Goal: Task Accomplishment & Management: Use online tool/utility

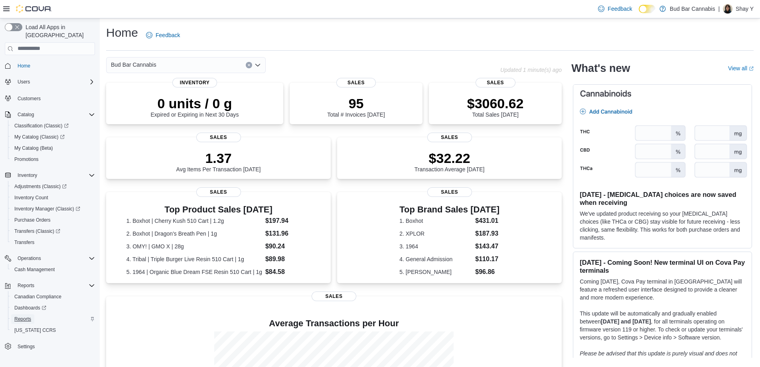
click at [29, 316] on span "Reports" at bounding box center [22, 319] width 17 height 6
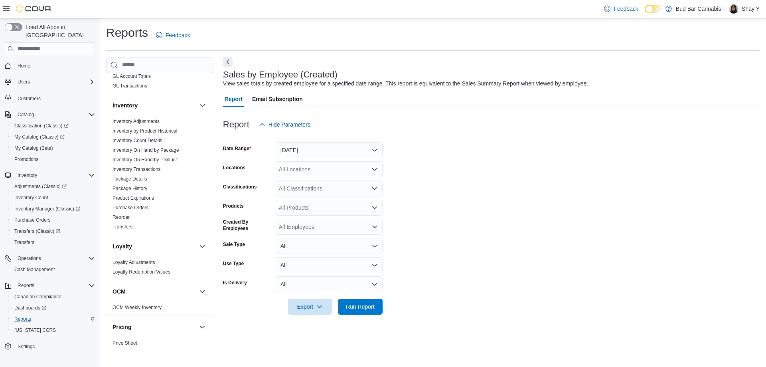
scroll to position [274, 0]
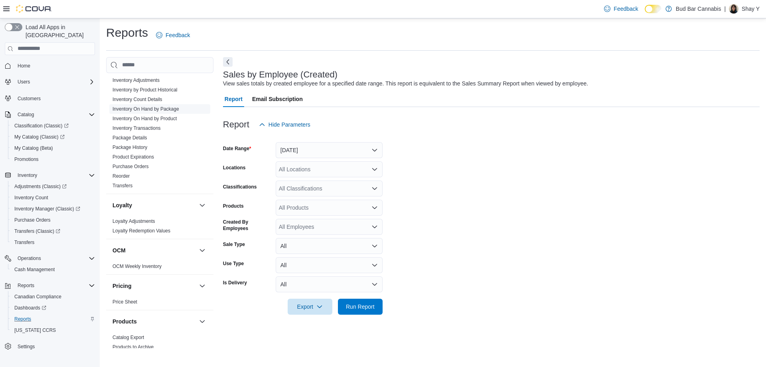
click at [171, 107] on link "Inventory On Hand by Package" at bounding box center [146, 109] width 67 height 6
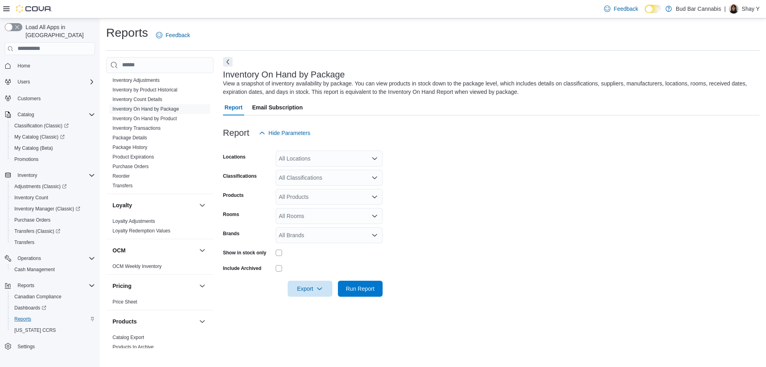
click at [303, 159] on div "All Locations" at bounding box center [329, 158] width 107 height 16
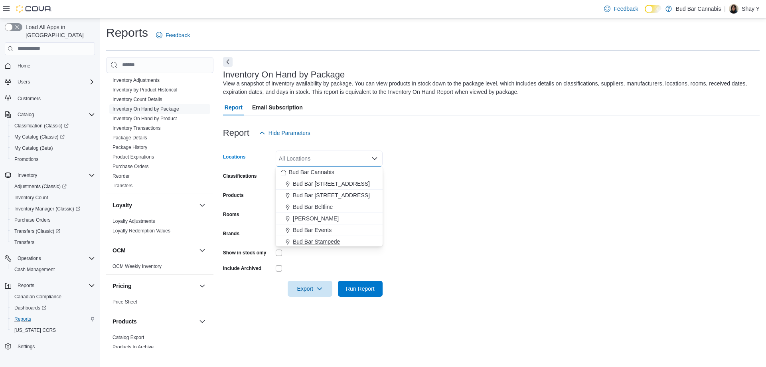
click at [328, 242] on span "Bud Bar Stampede" at bounding box center [316, 241] width 47 height 8
click at [446, 187] on form "Locations Bud Bar Stampede Combo box. Selected. Bud Bar Stampede. Press Backspa…" at bounding box center [491, 219] width 537 height 156
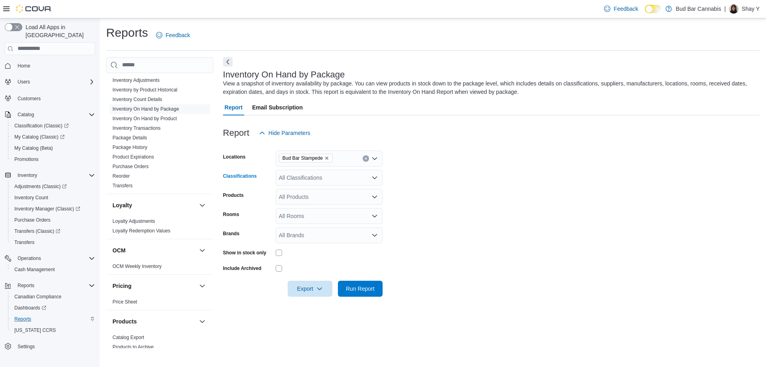
click at [318, 179] on div "All Classifications" at bounding box center [329, 178] width 107 height 16
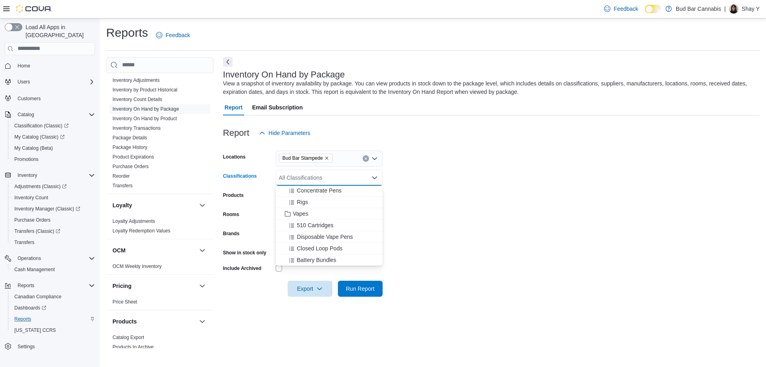
scroll to position [175, 0]
click at [314, 200] on div "Vapes" at bounding box center [328, 201] width 97 height 8
click at [318, 249] on span "Concentrates" at bounding box center [309, 247] width 33 height 8
click at [318, 187] on span "Dried Flower" at bounding box center [309, 187] width 32 height 8
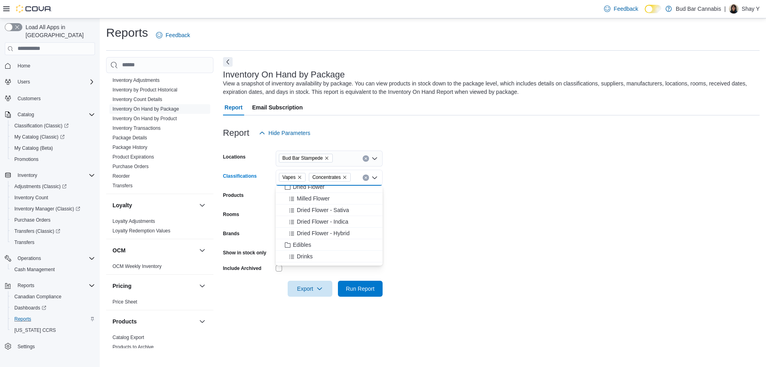
scroll to position [405, 0]
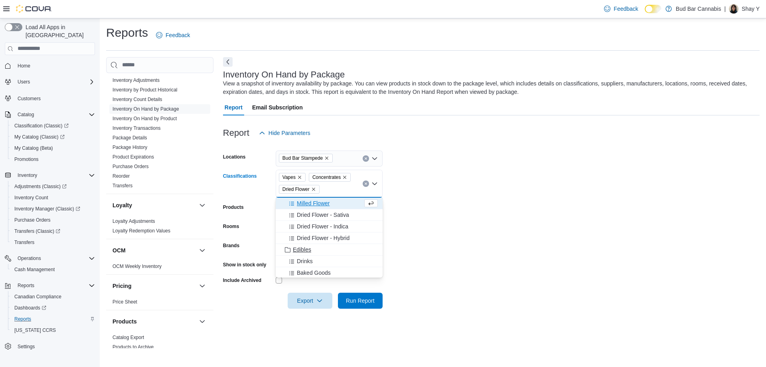
click at [300, 250] on span "Edibles" at bounding box center [302, 249] width 18 height 8
click at [315, 228] on span "Oil & Capsules" at bounding box center [311, 227] width 37 height 8
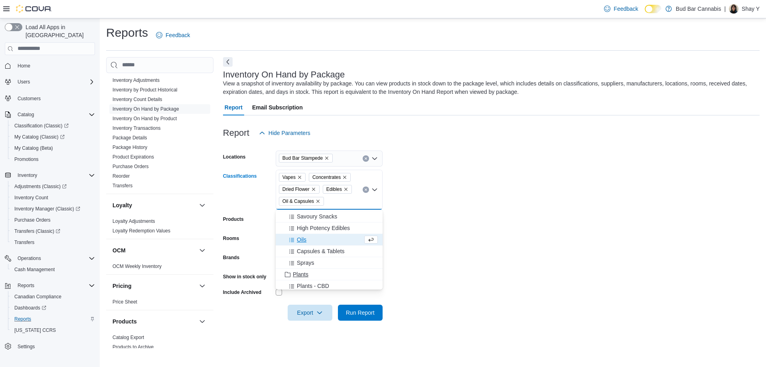
click at [296, 275] on span "Plants" at bounding box center [301, 274] width 16 height 8
click at [307, 222] on span "Pre-Rolls" at bounding box center [304, 225] width 23 height 8
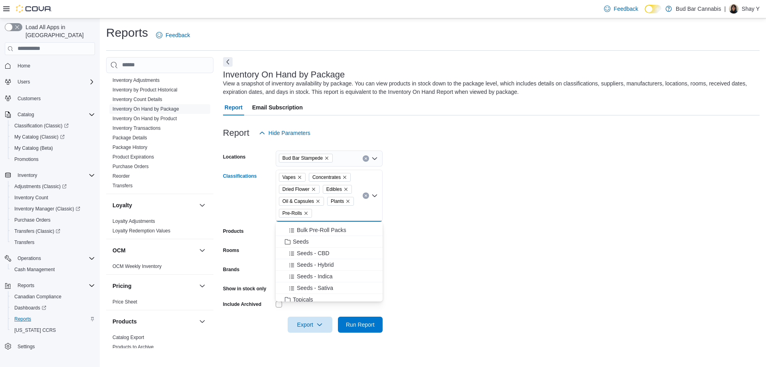
scroll to position [735, 0]
click at [312, 269] on span "Topicals" at bounding box center [303, 267] width 20 height 8
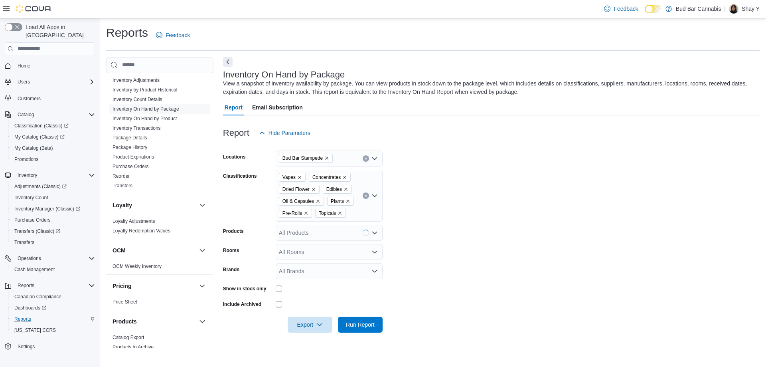
click at [412, 279] on form "Locations Bud Bar Stampede Classifications Vapes Concentrates Dried Flower Edib…" at bounding box center [491, 237] width 537 height 192
click at [305, 247] on div "All Rooms" at bounding box center [329, 252] width 107 height 16
click at [502, 269] on form "Locations Bud Bar Stampede Classifications Vapes Concentrates Dried Flower Edib…" at bounding box center [491, 237] width 537 height 192
click at [342, 251] on div "All Rooms" at bounding box center [329, 252] width 107 height 16
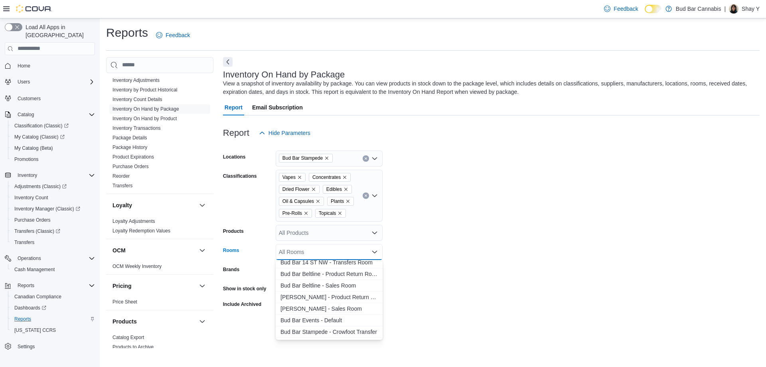
scroll to position [152, 0]
click at [348, 323] on span "Bud Bar Stampede - Front Room" at bounding box center [328, 322] width 97 height 8
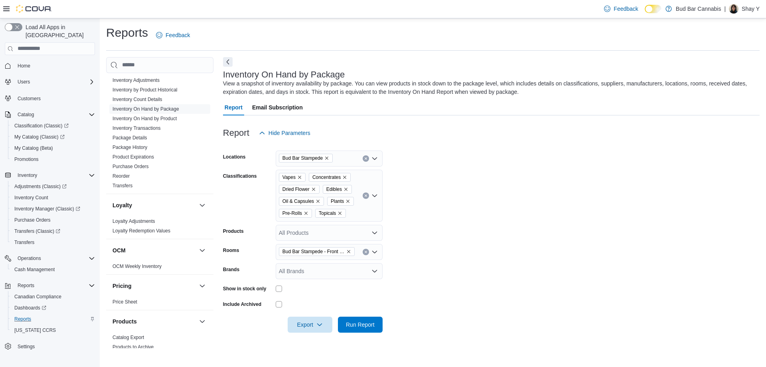
click at [446, 273] on form "Locations Bud Bar Stampede Classifications Vapes Concentrates Dried Flower Edib…" at bounding box center [491, 237] width 537 height 192
click at [373, 326] on span "Run Report" at bounding box center [360, 324] width 29 height 8
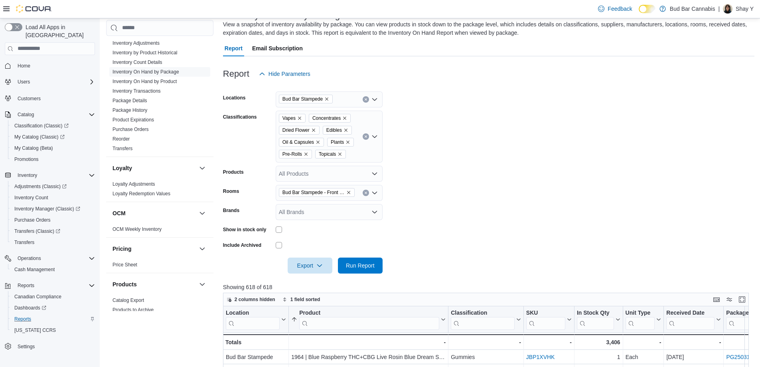
scroll to position [80, 0]
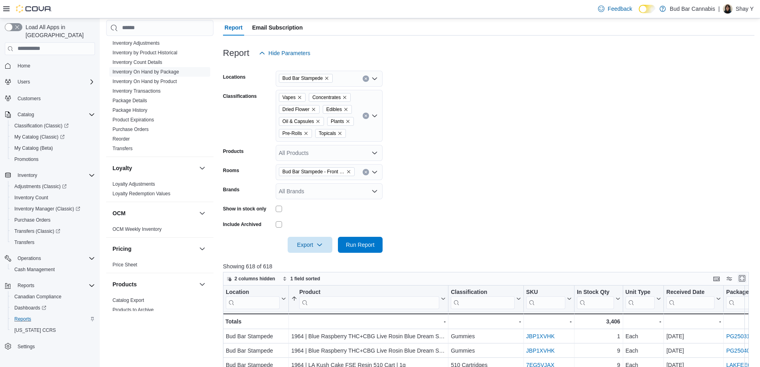
click at [747, 277] on button "Enter fullscreen" at bounding box center [742, 278] width 10 height 10
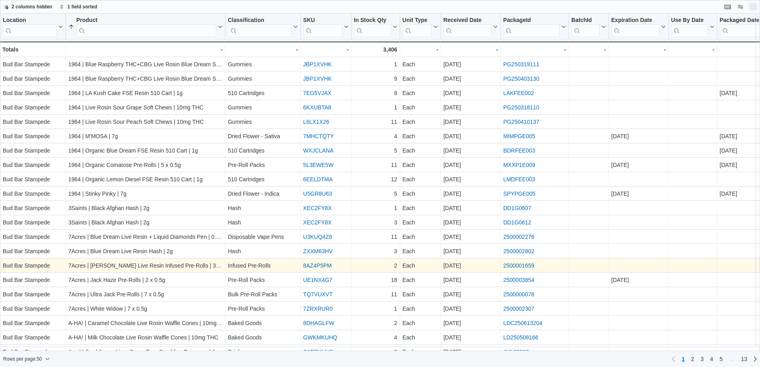
scroll to position [0, 0]
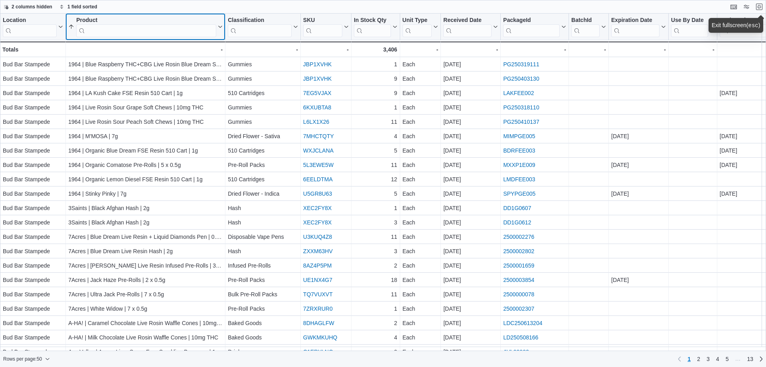
click at [125, 30] on input "search" at bounding box center [146, 30] width 140 height 13
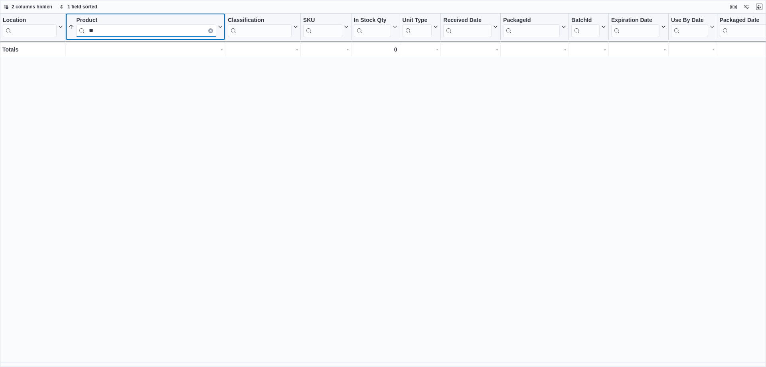
type input "*"
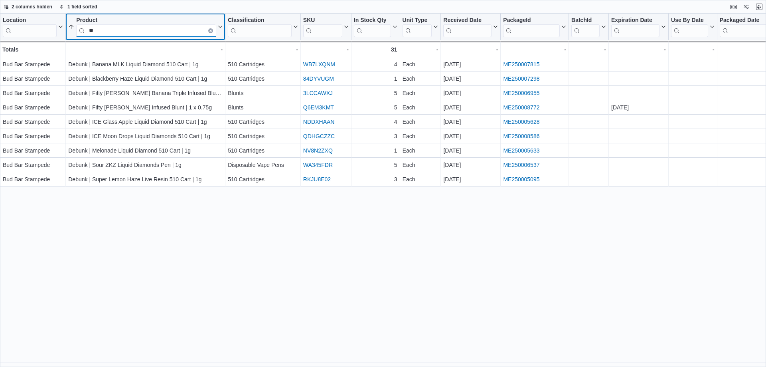
type input "*"
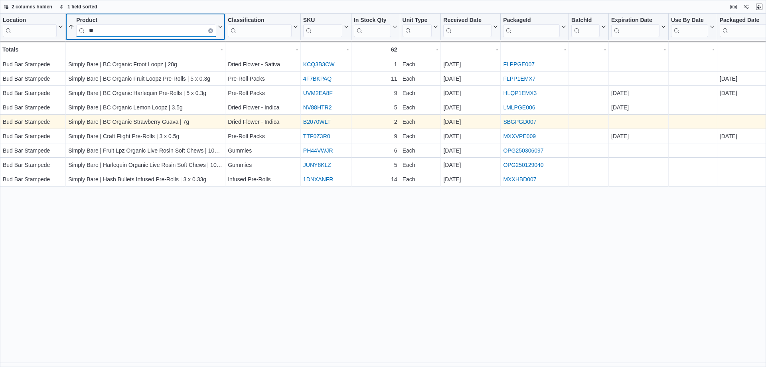
type input "*"
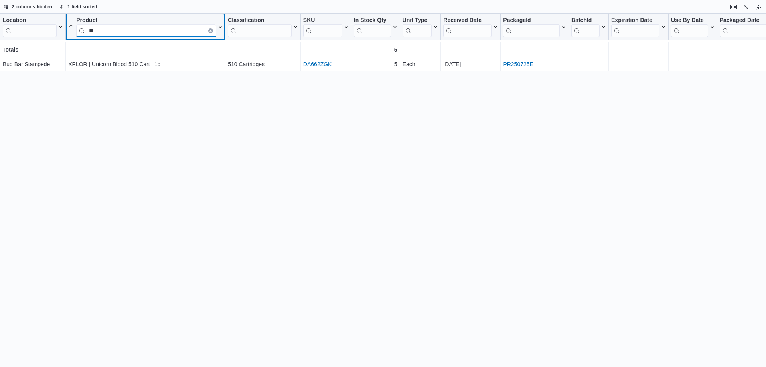
type input "*"
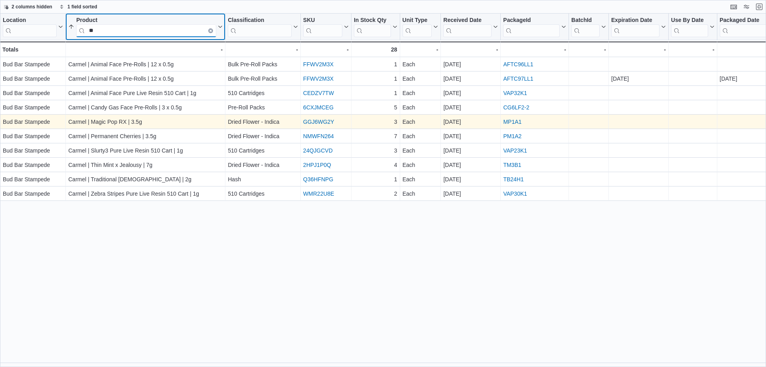
type input "*"
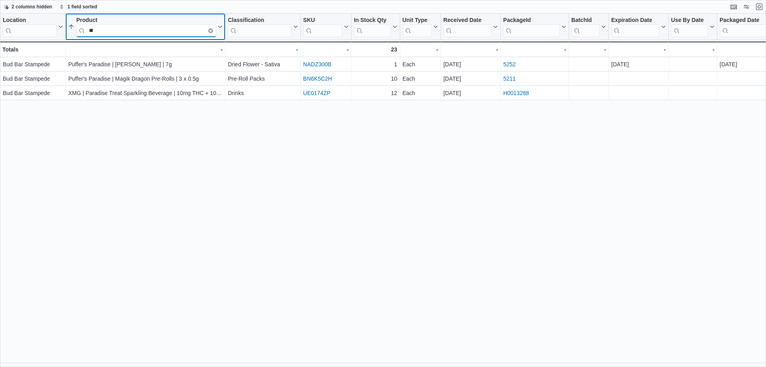
type input "*"
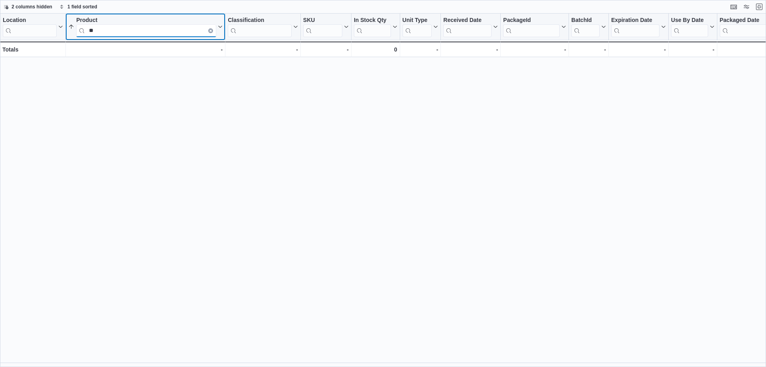
type input "*"
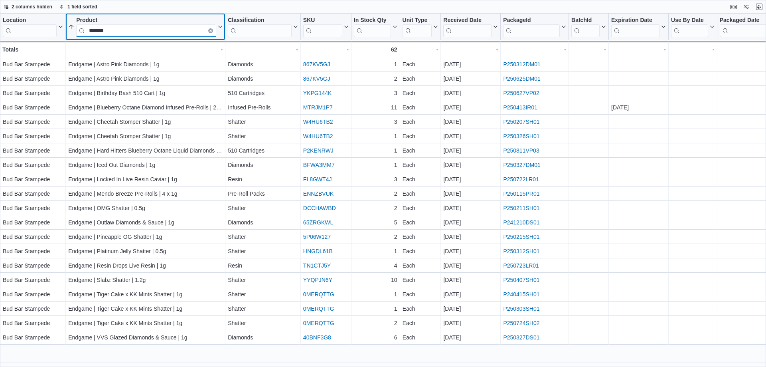
type input "*******"
click at [210, 32] on icon "Clear input" at bounding box center [211, 31] width 2 height 2
click at [184, 30] on input "search" at bounding box center [146, 30] width 140 height 13
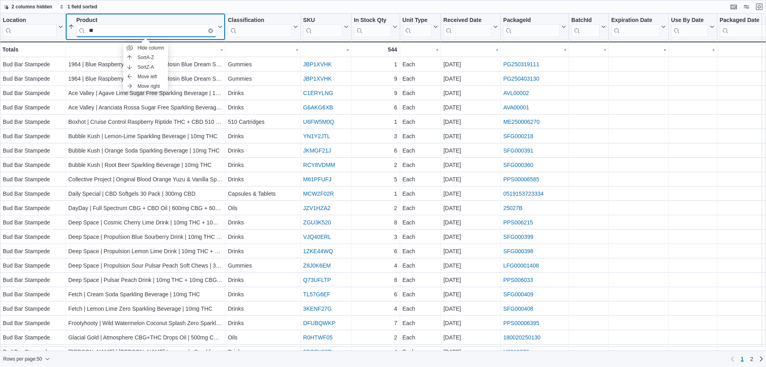
type input "*"
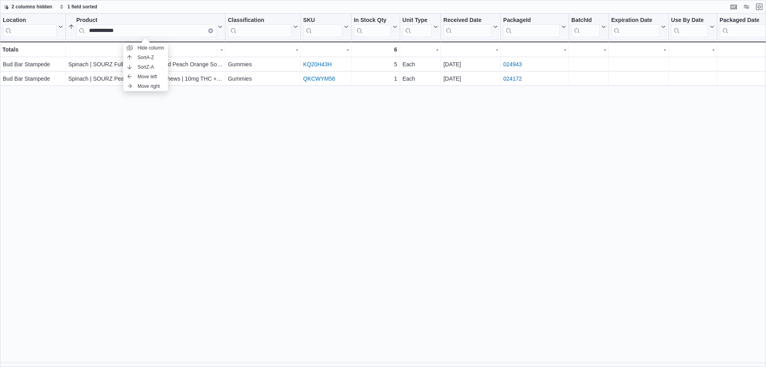
click at [178, 118] on div "**********" at bounding box center [383, 190] width 766 height 353
click at [159, 30] on input "**********" at bounding box center [146, 30] width 140 height 13
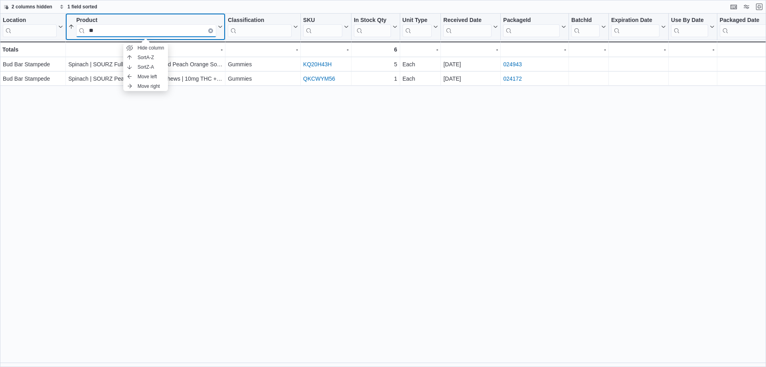
type input "*"
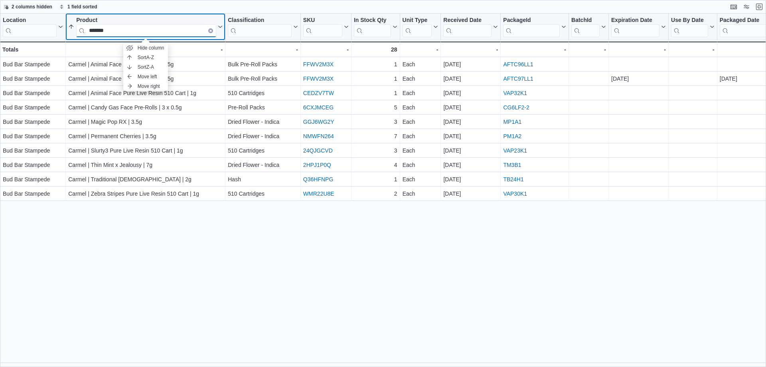
type input "******"
click at [130, 255] on div "Location Click to view column header actions Product ****** Sorted ascending . …" at bounding box center [383, 190] width 766 height 353
click at [151, 28] on input "******" at bounding box center [146, 30] width 140 height 13
drag, startPoint x: 151, startPoint y: 28, endPoint x: 103, endPoint y: 205, distance: 184.1
click at [92, 233] on div "Location Click to view column header actions Product ****** Sorted ascending . …" at bounding box center [383, 190] width 766 height 353
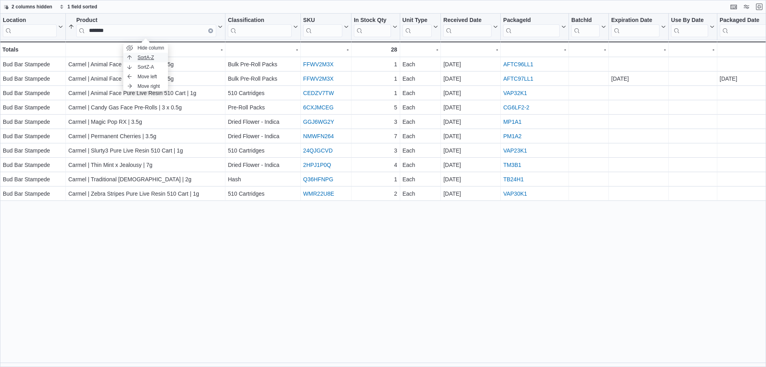
click at [148, 55] on span "Sort A-Z" at bounding box center [146, 57] width 16 height 6
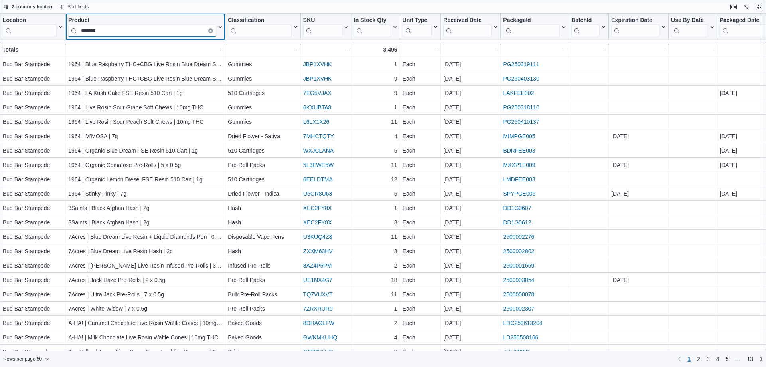
click at [130, 32] on input "******" at bounding box center [142, 30] width 148 height 13
drag, startPoint x: 182, startPoint y: 31, endPoint x: 166, endPoint y: 32, distance: 15.2
click at [166, 32] on input "******" at bounding box center [142, 30] width 148 height 13
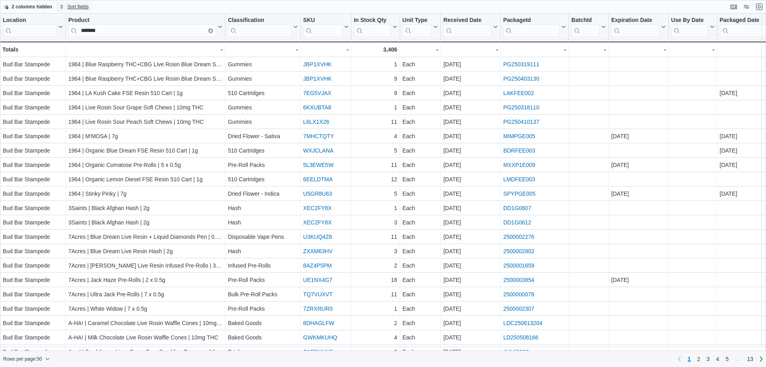
click at [77, 5] on span "Sort fields" at bounding box center [77, 7] width 21 height 6
click at [196, 32] on input "******" at bounding box center [142, 30] width 148 height 13
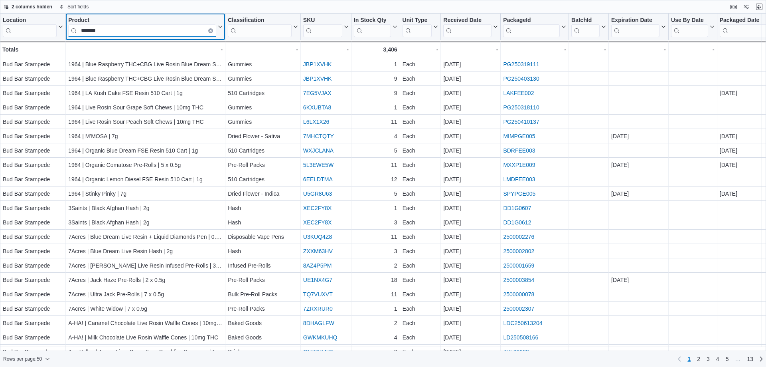
click at [155, 29] on input "******" at bounding box center [142, 30] width 148 height 13
drag, startPoint x: 188, startPoint y: 29, endPoint x: 159, endPoint y: 29, distance: 28.7
click at [184, 29] on input "******" at bounding box center [142, 30] width 148 height 13
click at [124, 29] on input "******" at bounding box center [142, 30] width 148 height 13
click at [210, 33] on button "Clear input" at bounding box center [210, 30] width 5 height 5
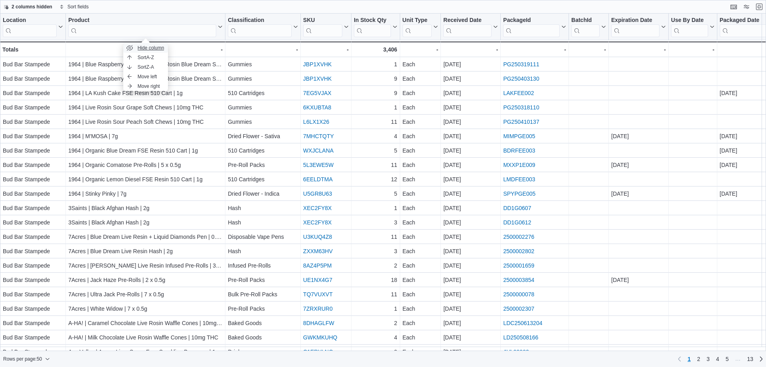
click at [143, 47] on span "Hide column" at bounding box center [151, 48] width 27 height 6
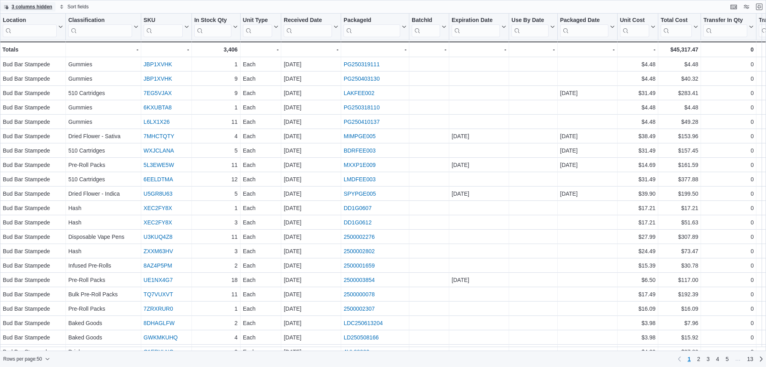
click at [31, 4] on span "3 columns hidden" at bounding box center [32, 7] width 41 height 6
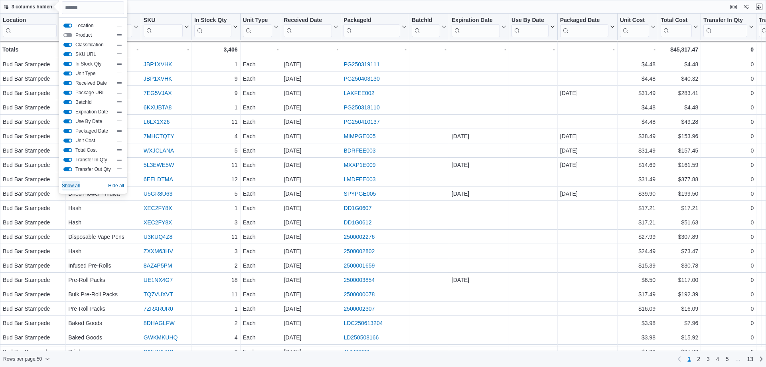
click at [71, 188] on span "Show all" at bounding box center [71, 185] width 18 height 6
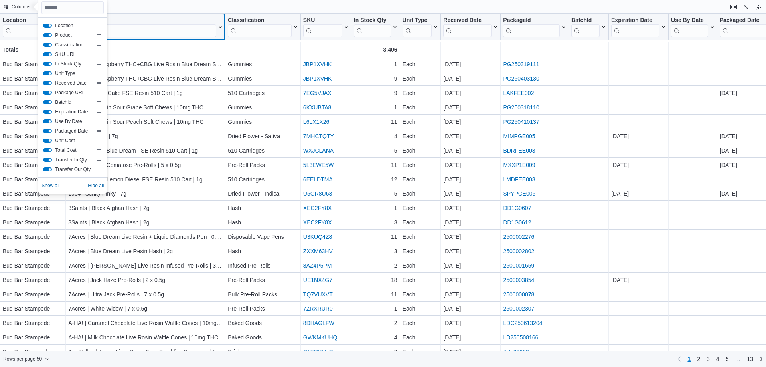
click at [162, 31] on input "search" at bounding box center [142, 30] width 148 height 13
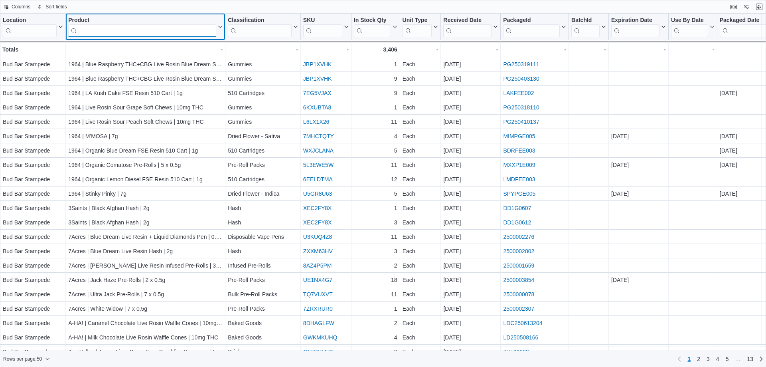
click at [163, 31] on input "search" at bounding box center [142, 30] width 148 height 13
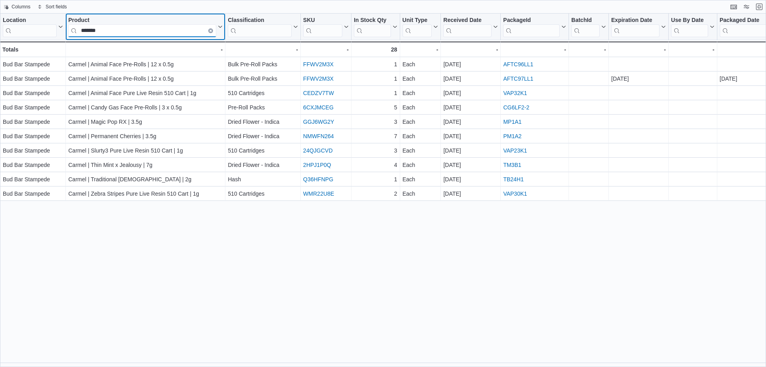
type input "******"
drag, startPoint x: 211, startPoint y: 29, endPoint x: 192, endPoint y: 29, distance: 19.2
click at [211, 30] on icon "Clear input" at bounding box center [210, 31] width 2 height 2
click at [178, 30] on input "search" at bounding box center [142, 30] width 148 height 13
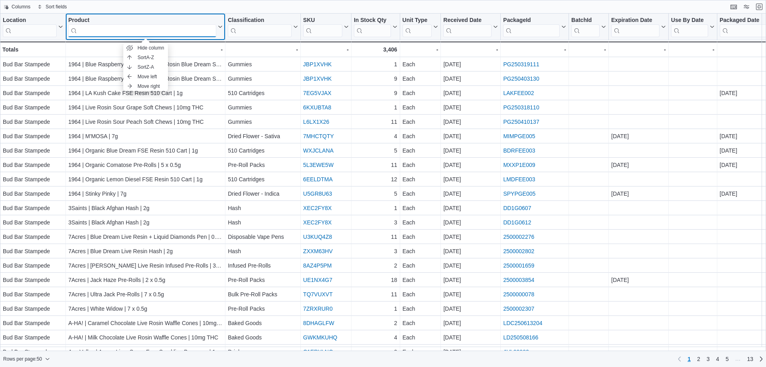
click at [165, 34] on input "search" at bounding box center [142, 30] width 148 height 13
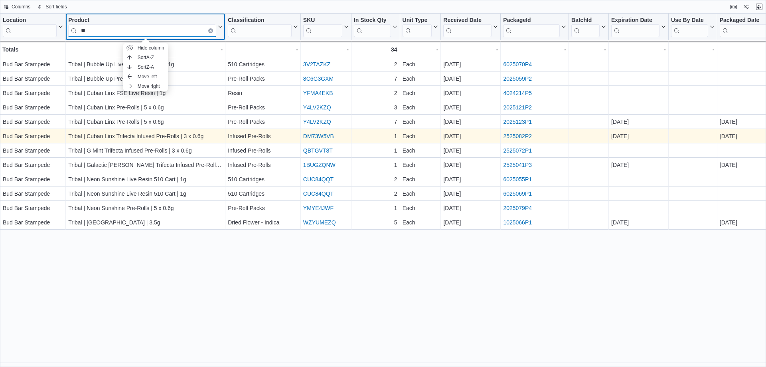
type input "*"
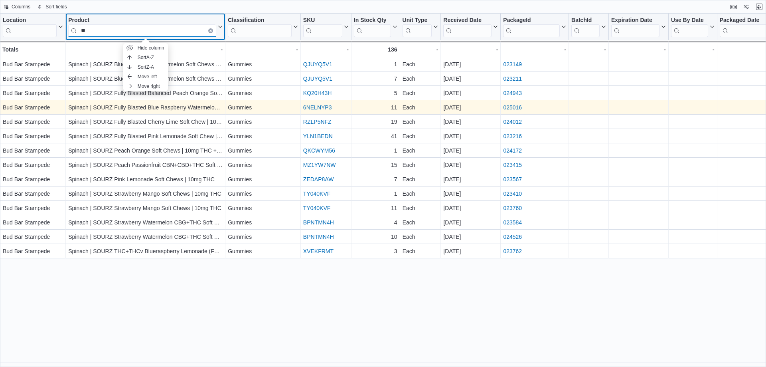
type input "*"
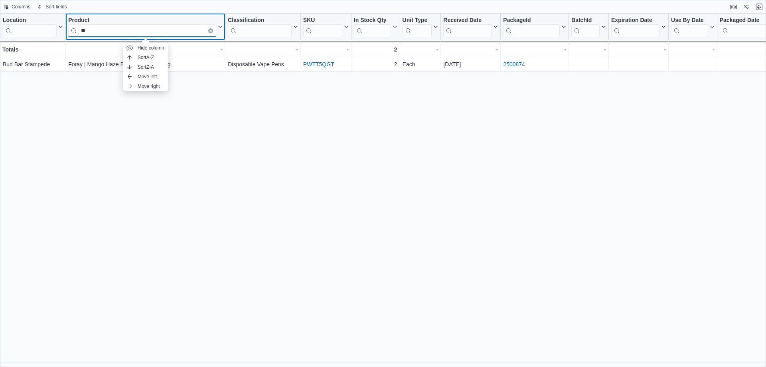
type input "*"
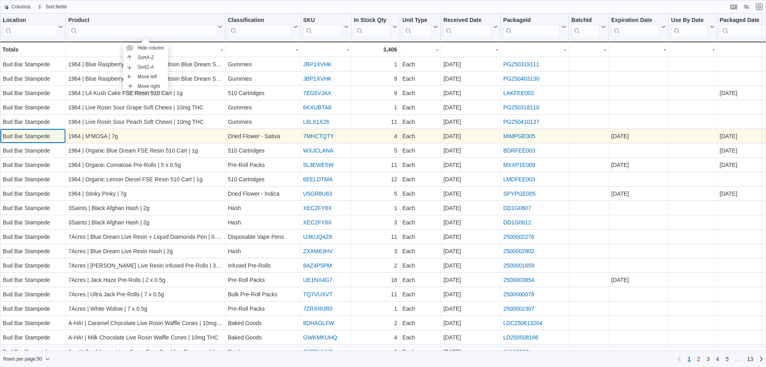
click at [34, 140] on div "Bud Bar Stampede" at bounding box center [33, 136] width 60 height 10
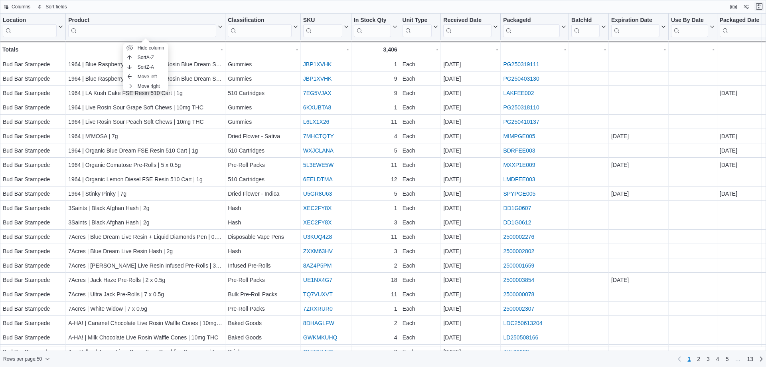
click at [758, 8] on button "Exit fullscreen" at bounding box center [759, 7] width 10 height 10
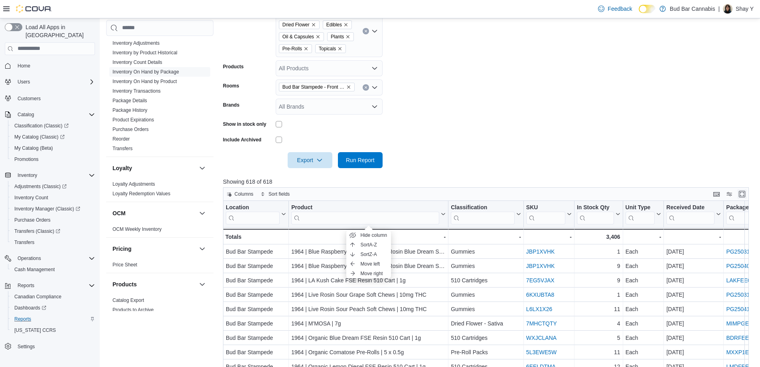
scroll to position [222, 0]
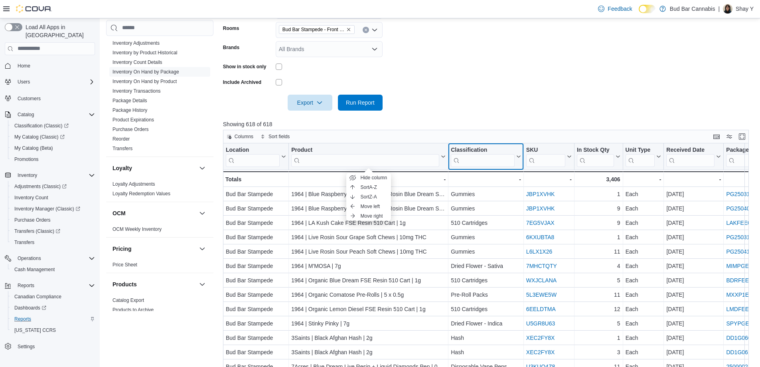
click at [454, 146] on div "Classification Click to view column header actions" at bounding box center [485, 156] width 75 height 27
drag, startPoint x: 486, startPoint y: 160, endPoint x: 472, endPoint y: 162, distance: 14.6
click at [486, 160] on input "search" at bounding box center [483, 160] width 64 height 13
click at [488, 161] on input "search" at bounding box center [483, 160] width 64 height 13
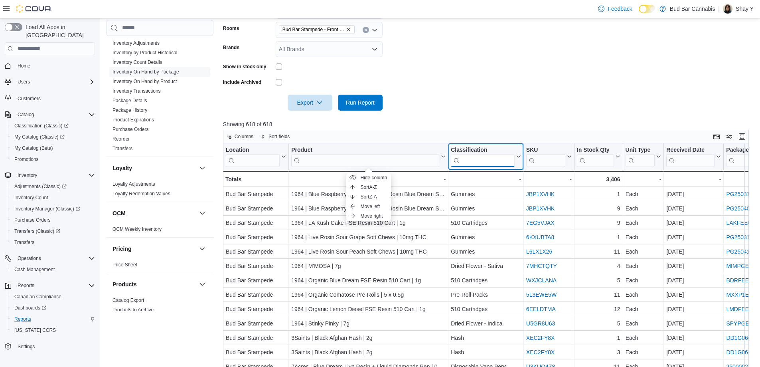
click at [488, 161] on input "search" at bounding box center [483, 160] width 64 height 13
drag, startPoint x: 488, startPoint y: 161, endPoint x: 476, endPoint y: 164, distance: 12.8
click at [488, 161] on input "search" at bounding box center [483, 160] width 64 height 13
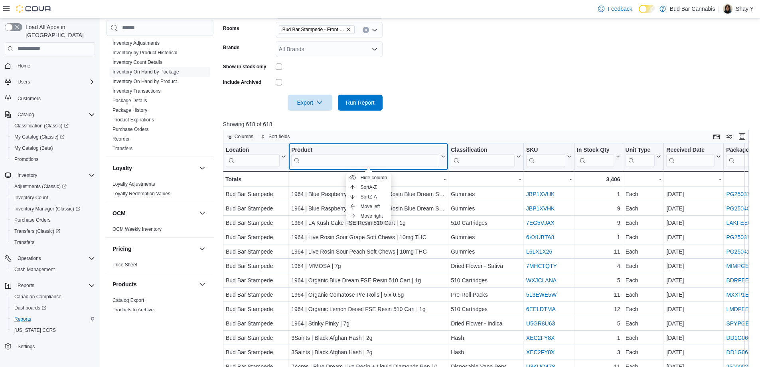
click at [415, 163] on input "search" at bounding box center [365, 160] width 148 height 13
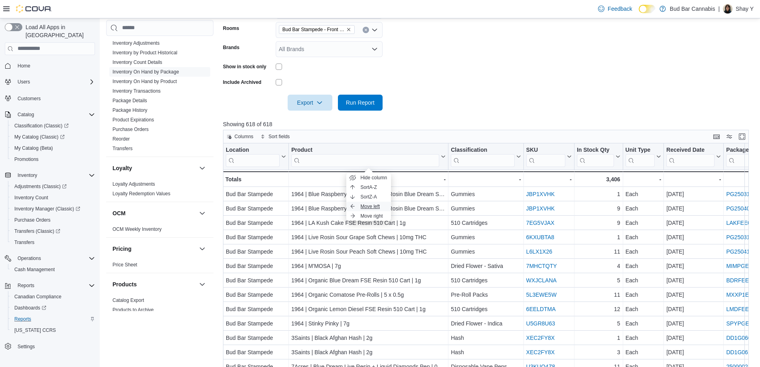
click at [372, 206] on span "Move left" at bounding box center [371, 206] width 20 height 6
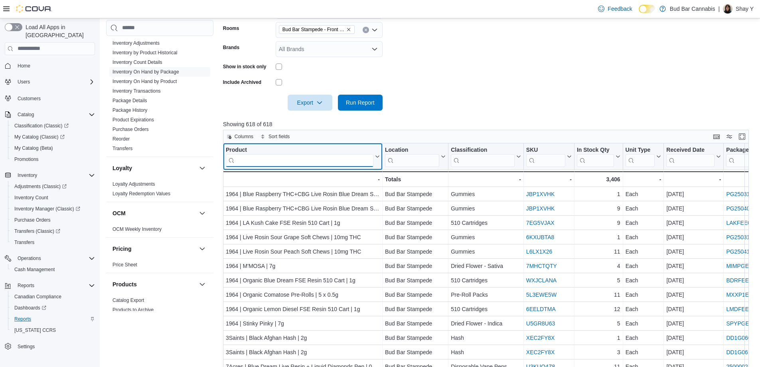
click at [271, 156] on input "search" at bounding box center [300, 160] width 148 height 13
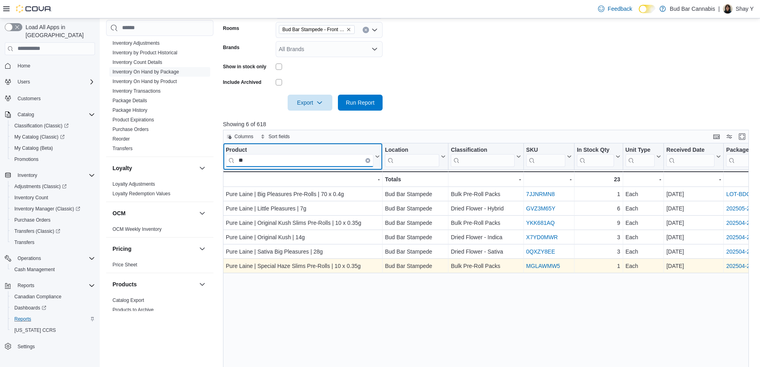
type input "*"
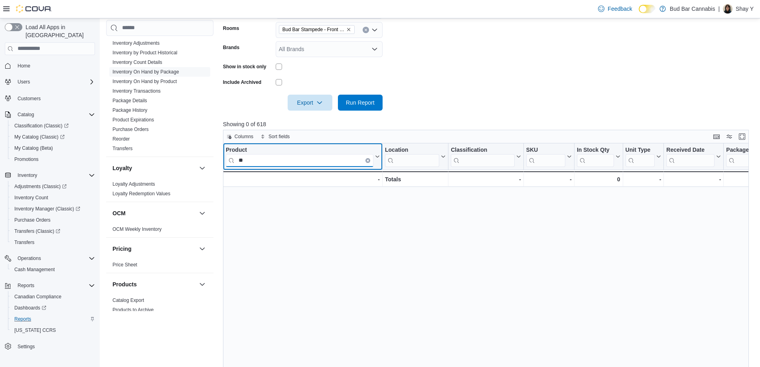
type input "*"
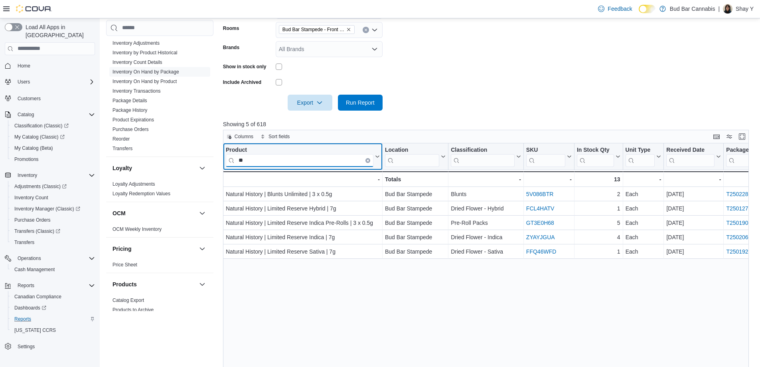
type input "*"
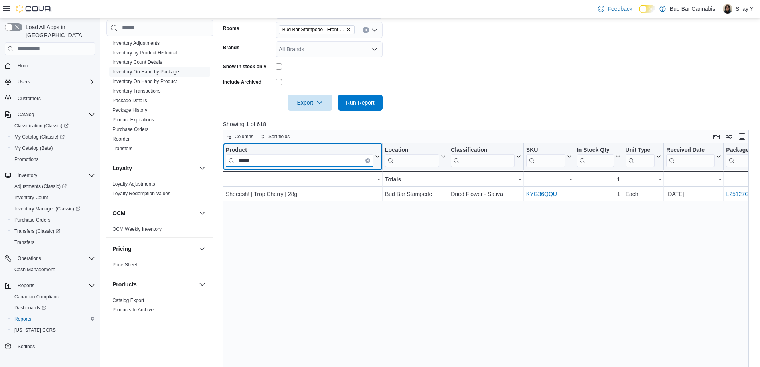
click at [280, 158] on input "****" at bounding box center [300, 160] width 148 height 13
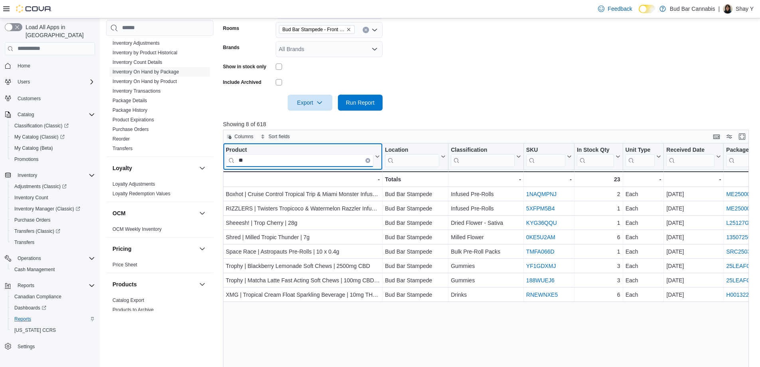
type input "*"
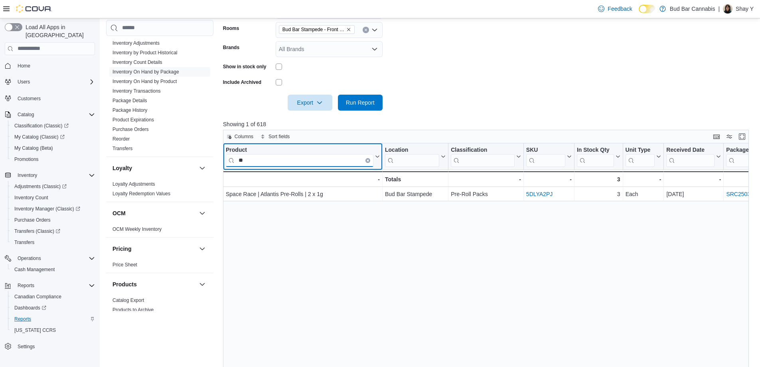
type input "*"
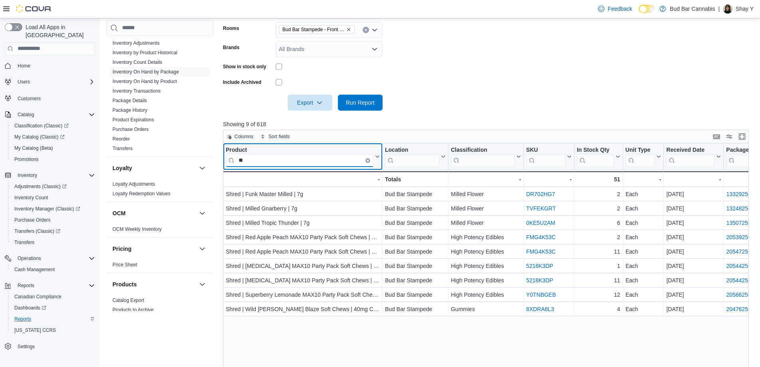
type input "*"
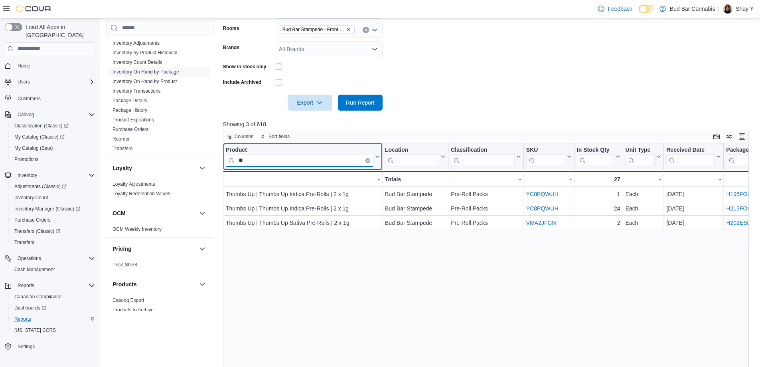
type input "*"
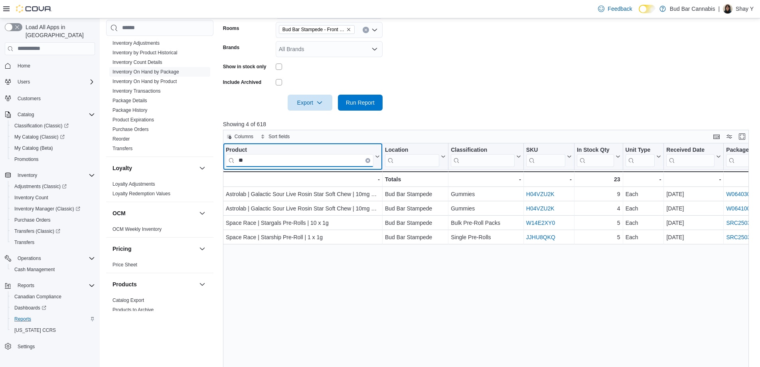
type input "*"
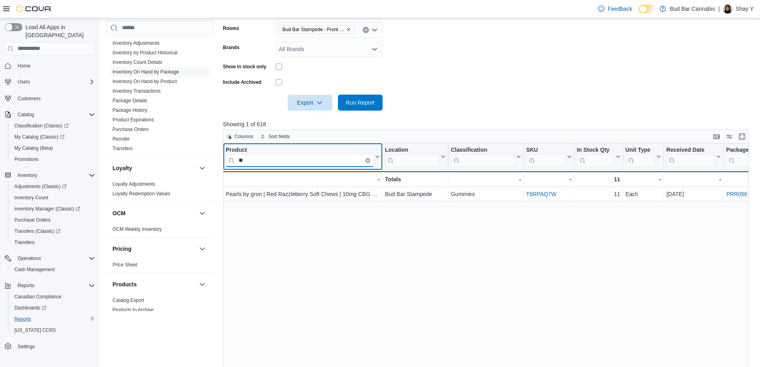
type input "*"
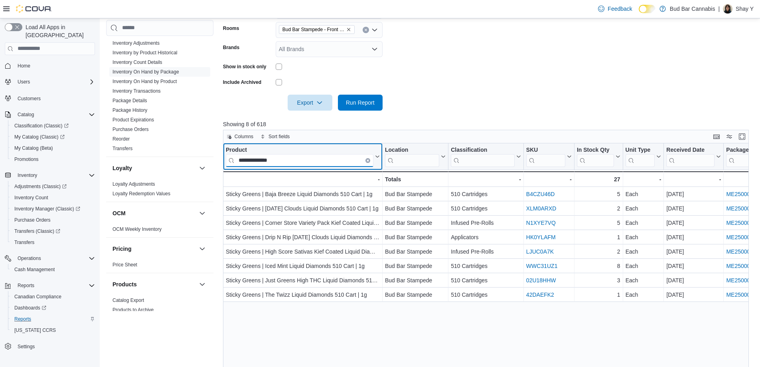
type input "**********"
